Goal: Check status: Check status

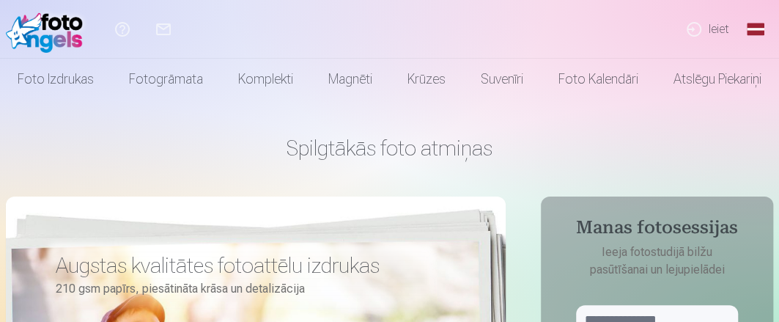
click at [719, 29] on link "Ieiet" at bounding box center [706, 29] width 67 height 59
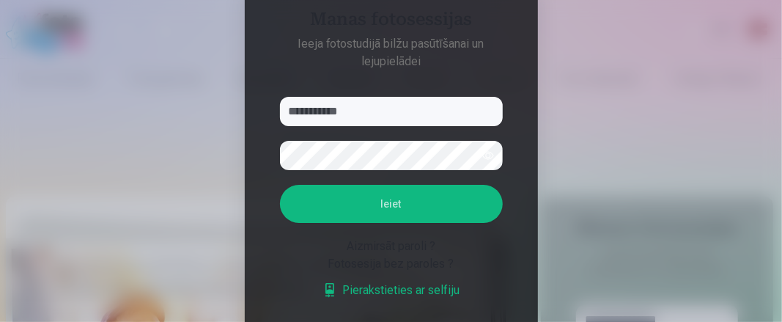
type input "**********"
click at [280, 185] on button "Ieiet" at bounding box center [391, 204] width 223 height 38
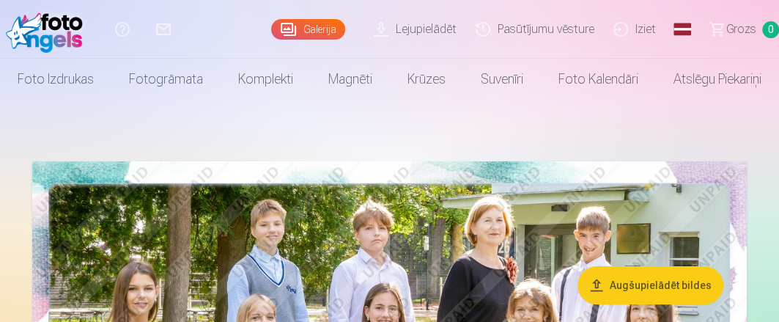
click at [576, 32] on link "Pasūtījumu vēsture" at bounding box center [537, 29] width 138 height 59
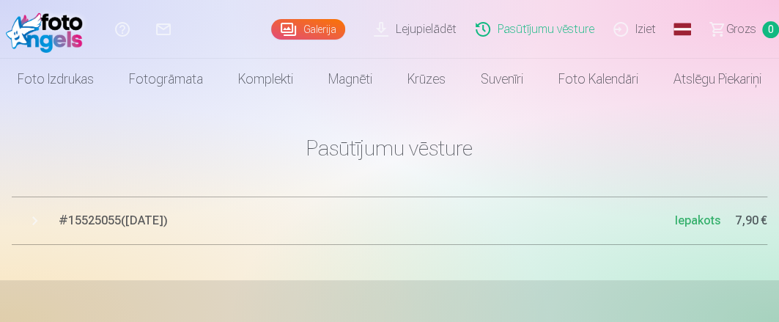
click at [80, 221] on span "# 15525055 ( 6.10.2025 )" at bounding box center [367, 221] width 616 height 18
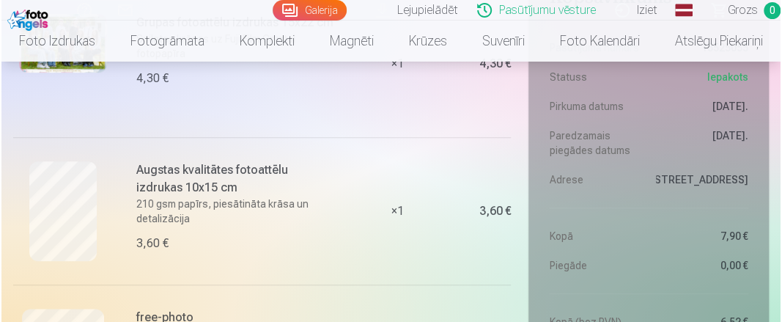
scroll to position [220, 0]
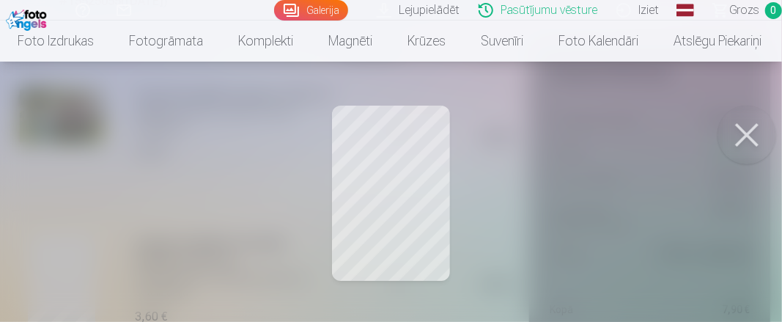
click at [738, 133] on button at bounding box center [746, 134] width 59 height 59
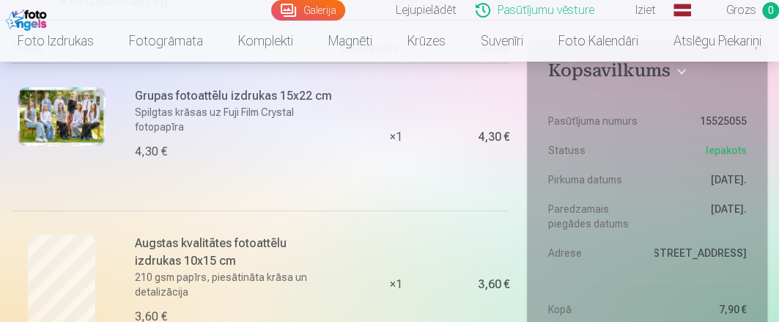
click at [54, 116] on img at bounding box center [62, 116] width 88 height 59
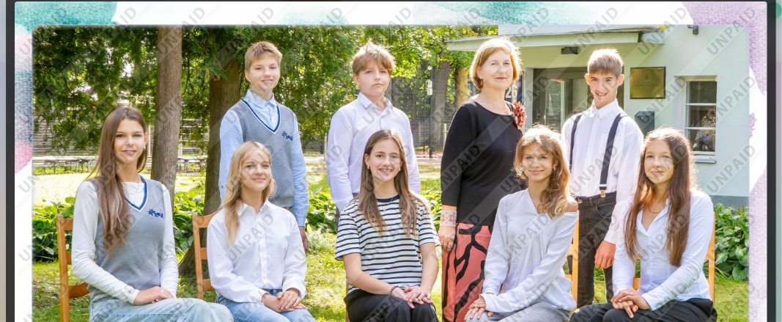
scroll to position [0, 0]
